Goal: Task Accomplishment & Management: Use online tool/utility

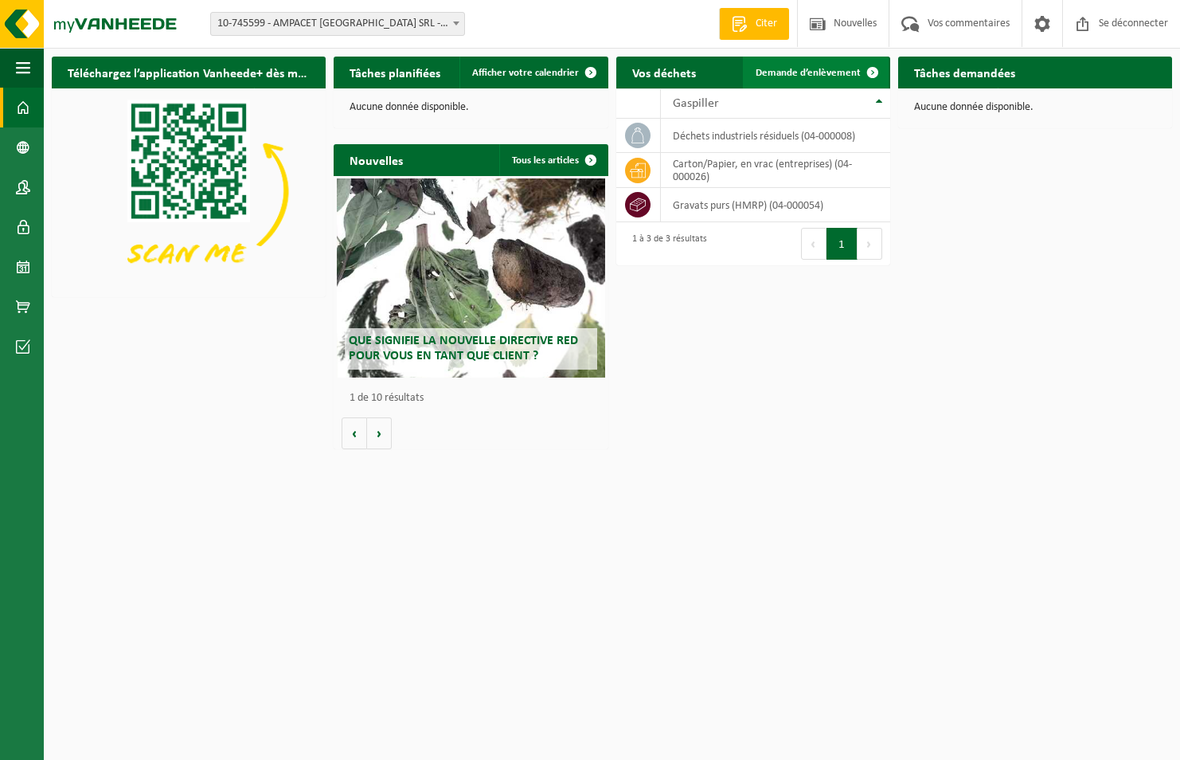
click at [831, 64] on link "Demande d’enlèvement" at bounding box center [816, 73] width 146 height 32
click at [876, 70] on span at bounding box center [873, 73] width 32 height 32
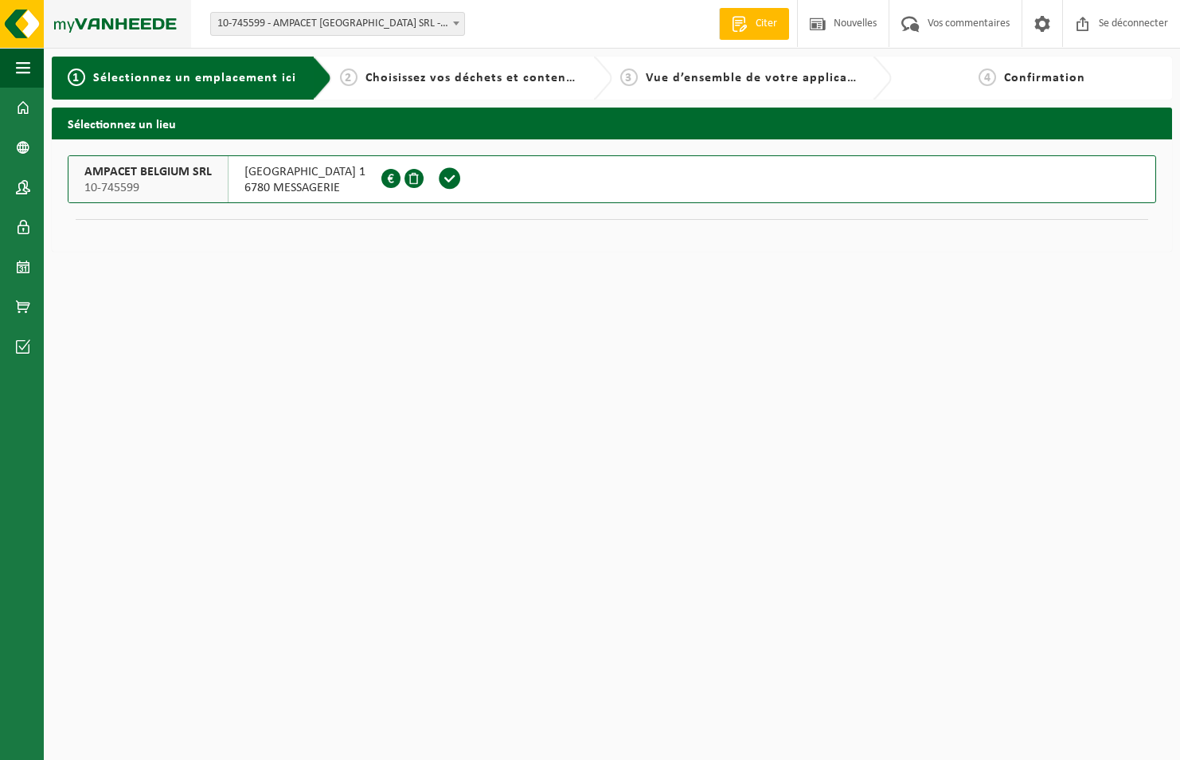
click at [108, 20] on img at bounding box center [95, 24] width 191 height 48
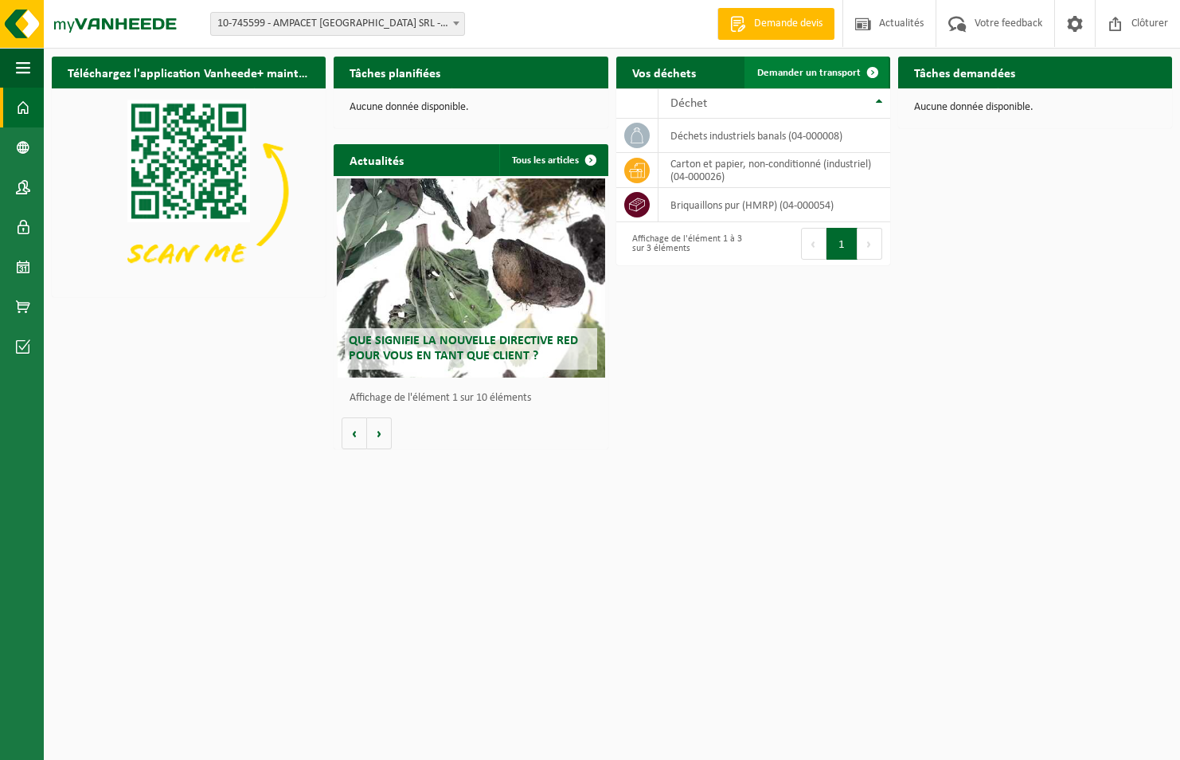
click at [867, 70] on span at bounding box center [873, 73] width 32 height 32
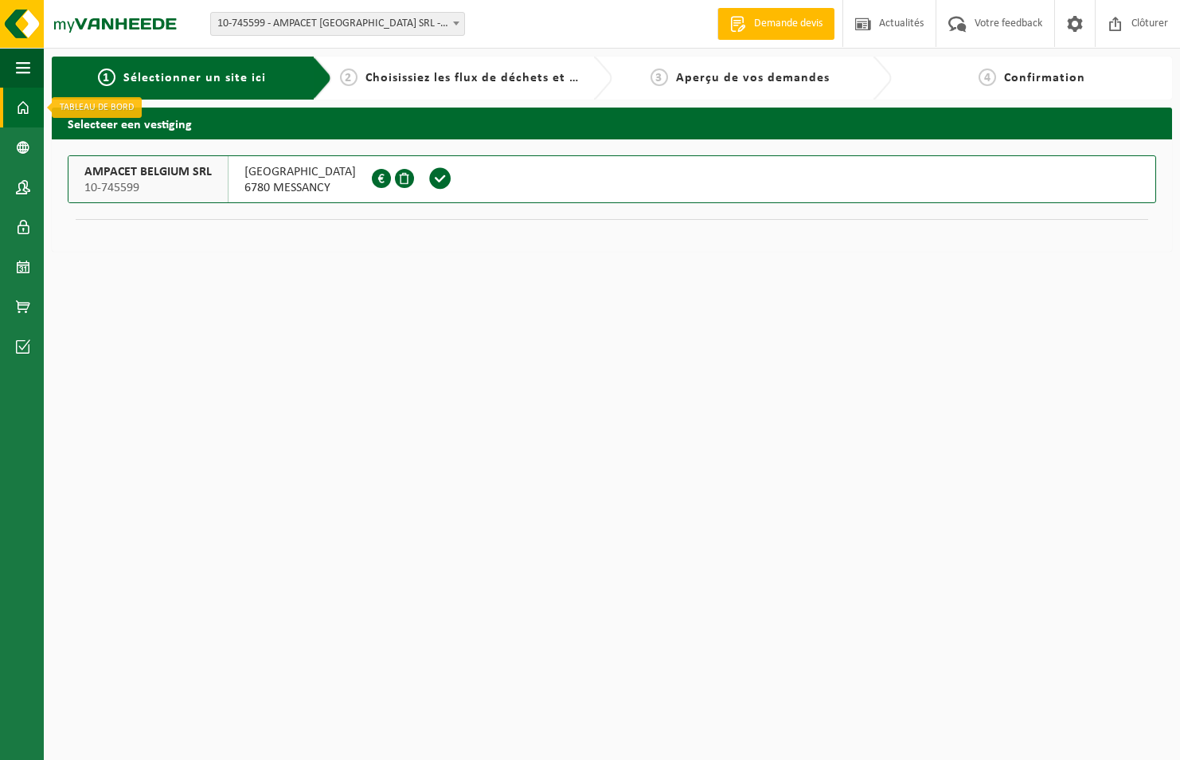
click at [22, 103] on span at bounding box center [23, 108] width 14 height 40
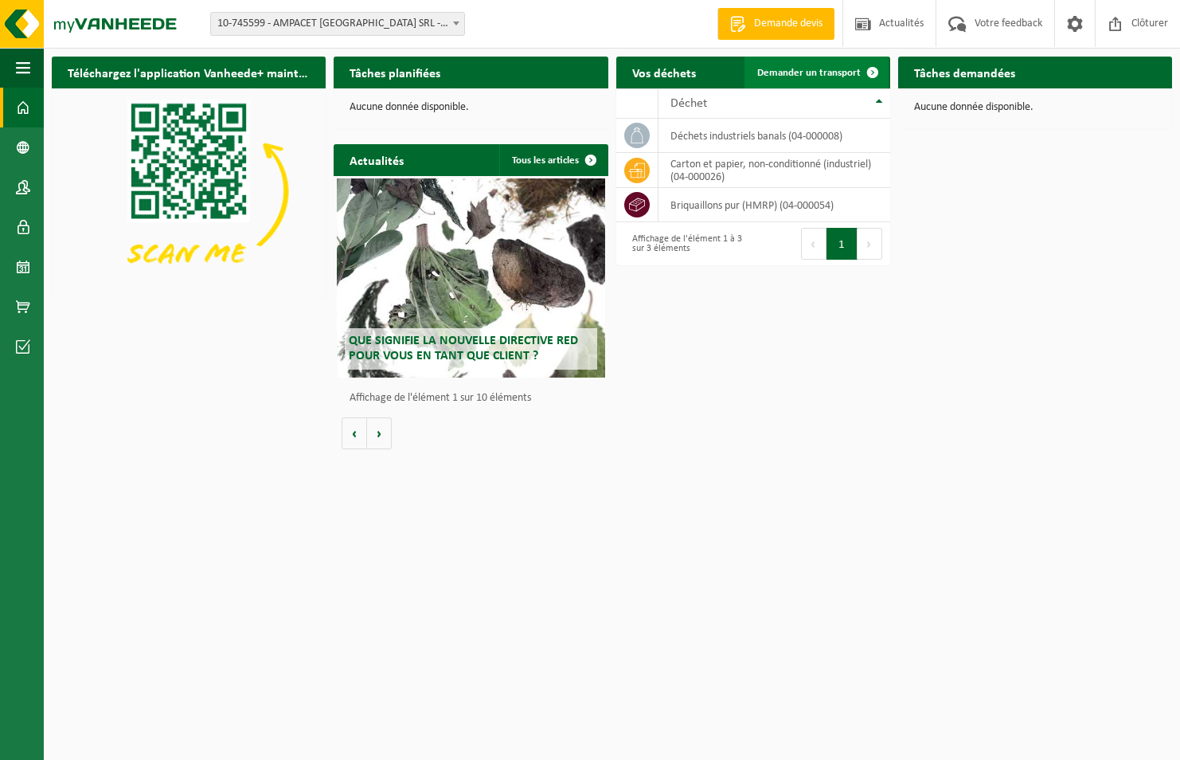
click at [797, 69] on span "Demander un transport" at bounding box center [810, 73] width 104 height 10
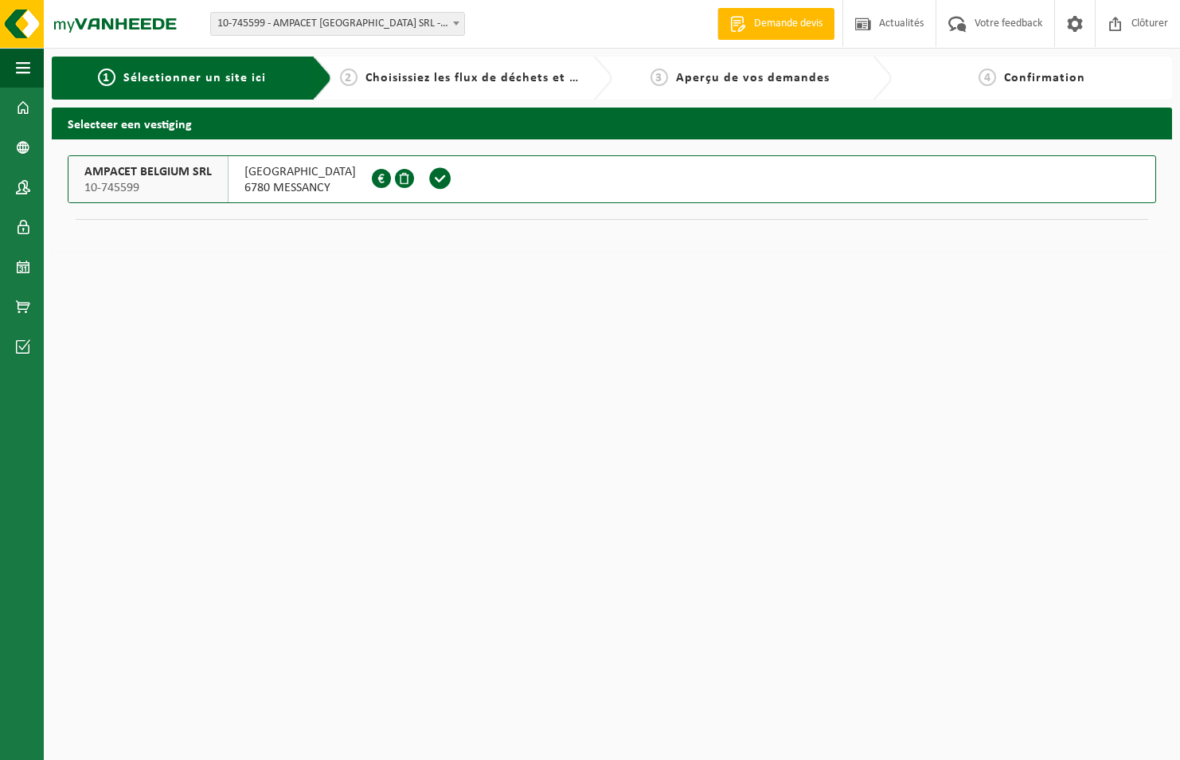
click at [170, 178] on span "AMPACET BELGIUM SRL" at bounding box center [147, 172] width 127 height 16
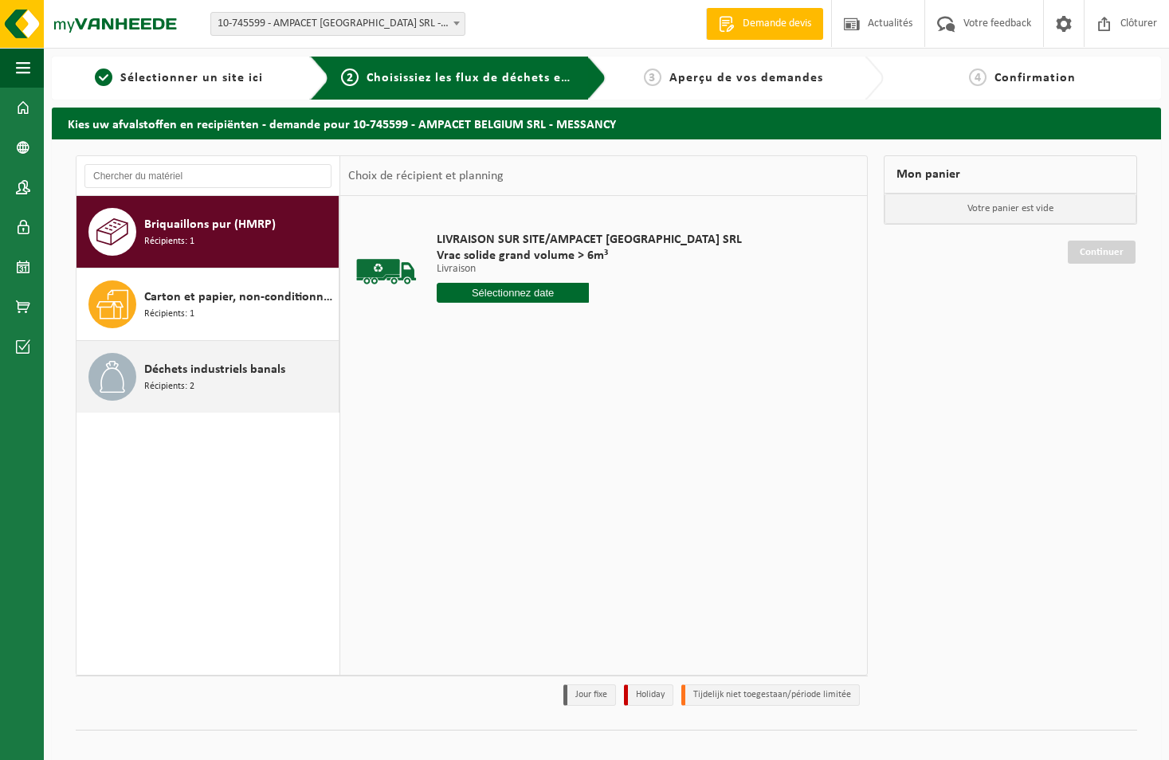
click at [182, 374] on span "Déchets industriels banals" at bounding box center [214, 369] width 141 height 19
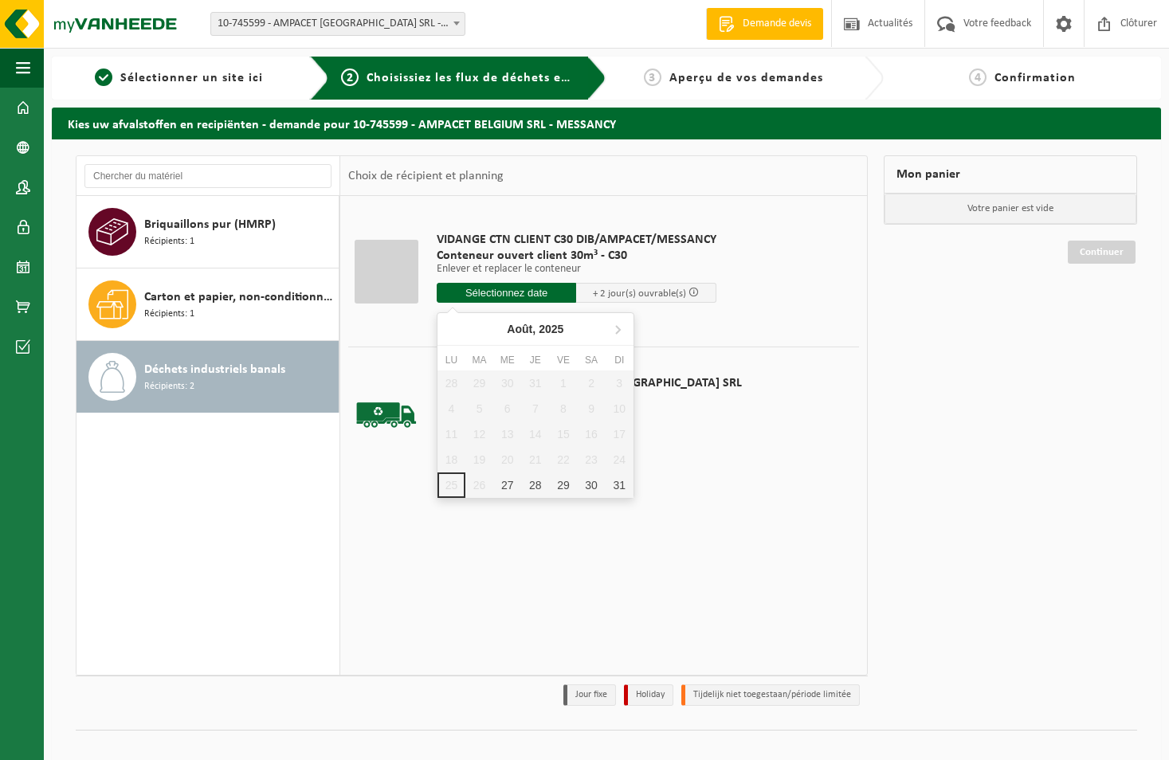
click at [487, 292] on input "text" at bounding box center [507, 293] width 140 height 20
click at [509, 484] on div "27" at bounding box center [507, 484] width 28 height 25
type input "à partir de 2025-08-27"
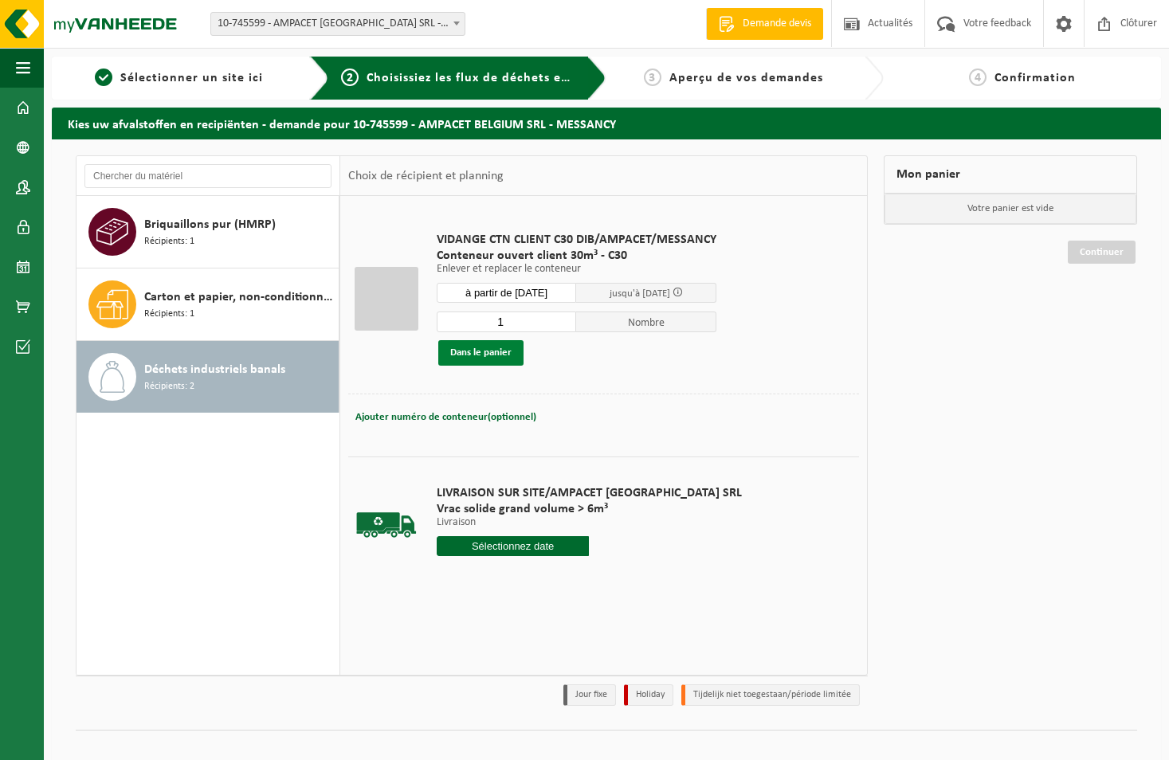
click at [481, 355] on button "Dans le panier" at bounding box center [480, 352] width 85 height 25
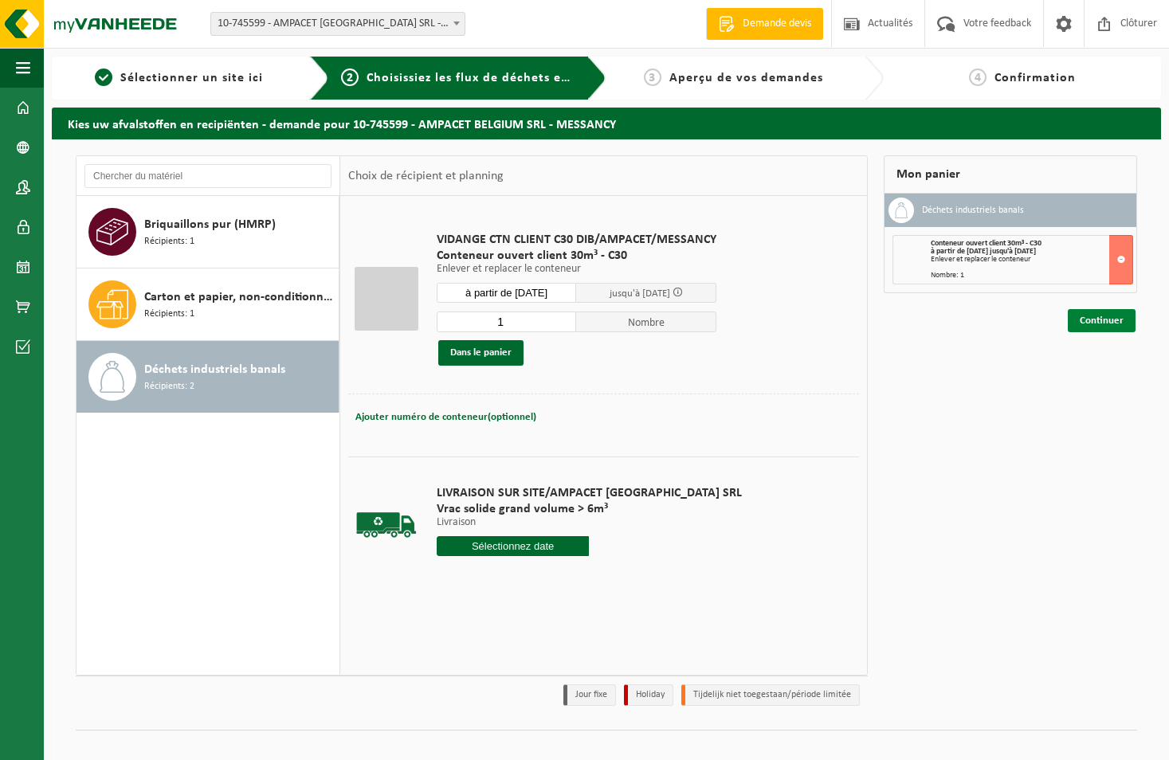
click at [1107, 319] on link "Continuer" at bounding box center [1101, 320] width 68 height 23
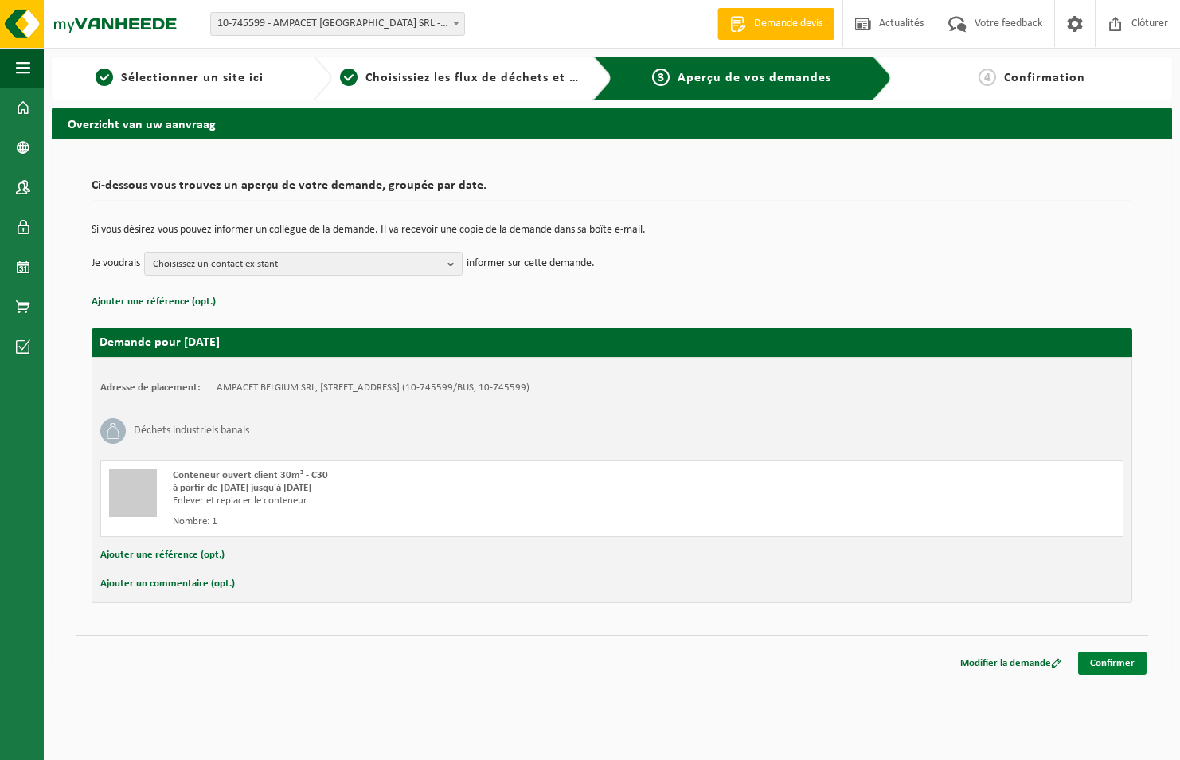
click at [1117, 665] on link "Confirmer" at bounding box center [1113, 663] width 69 height 23
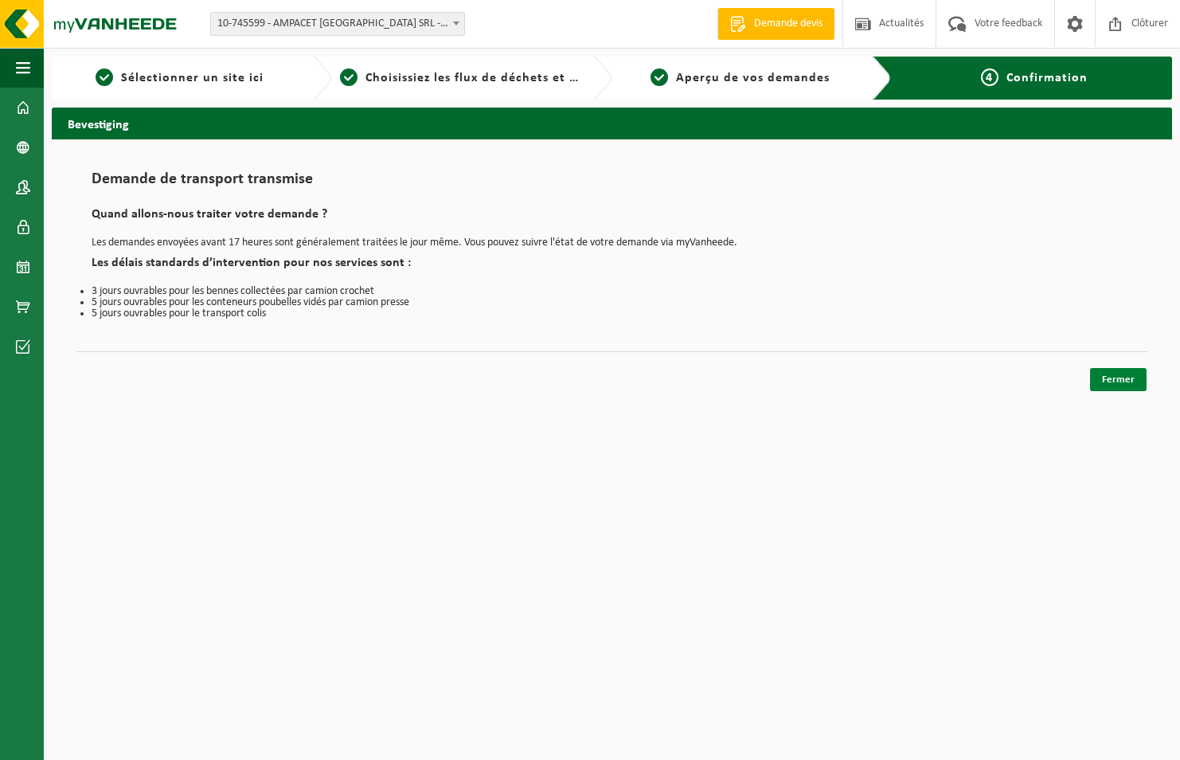
click at [1122, 382] on link "Fermer" at bounding box center [1118, 379] width 57 height 23
